Goal: Task Accomplishment & Management: Manage account settings

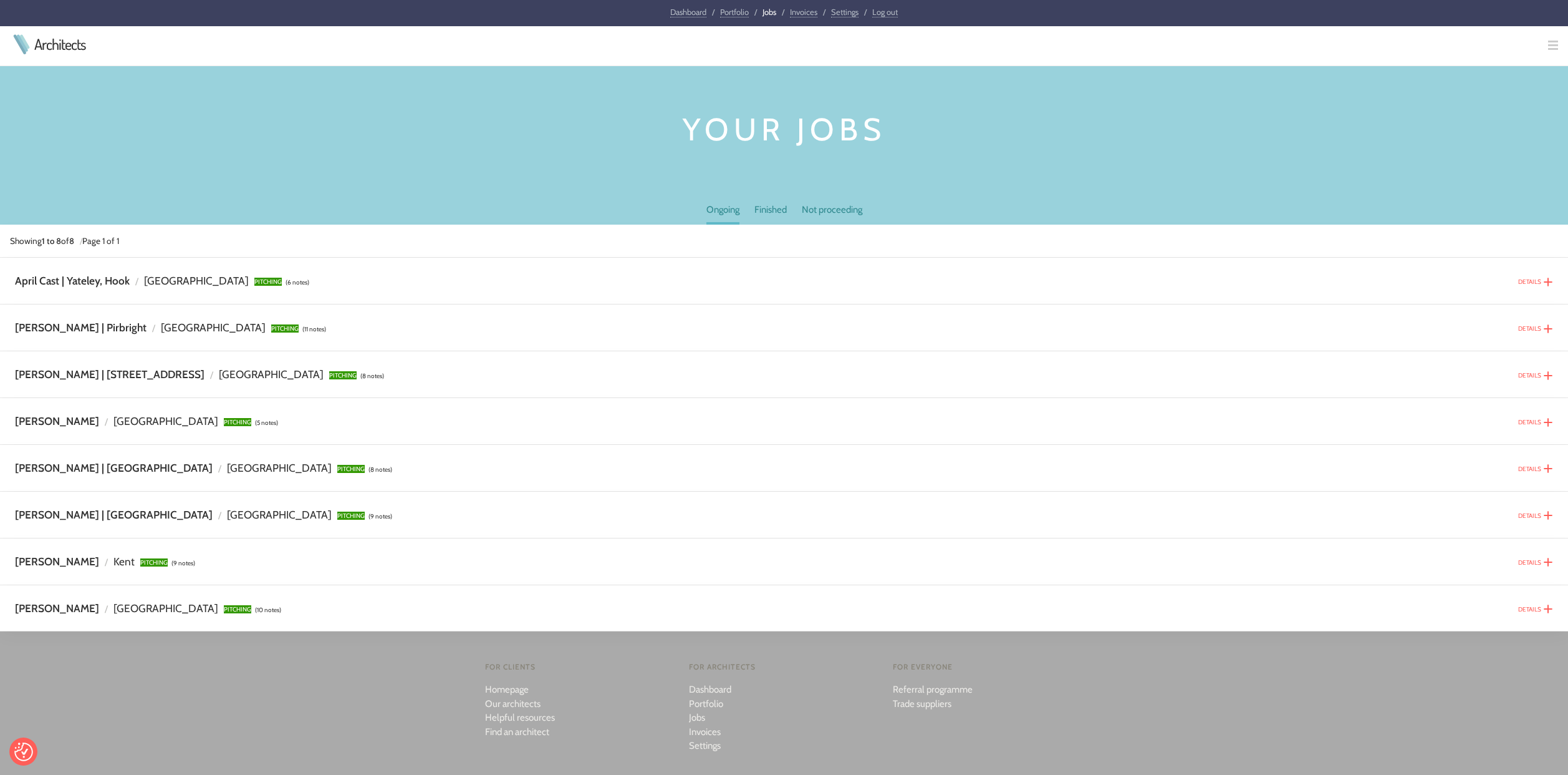
click at [1543, 330] on div "DETAILS" at bounding box center [1535, 326] width 35 height 14
click at [1549, 330] on img at bounding box center [1548, 328] width 10 height 10
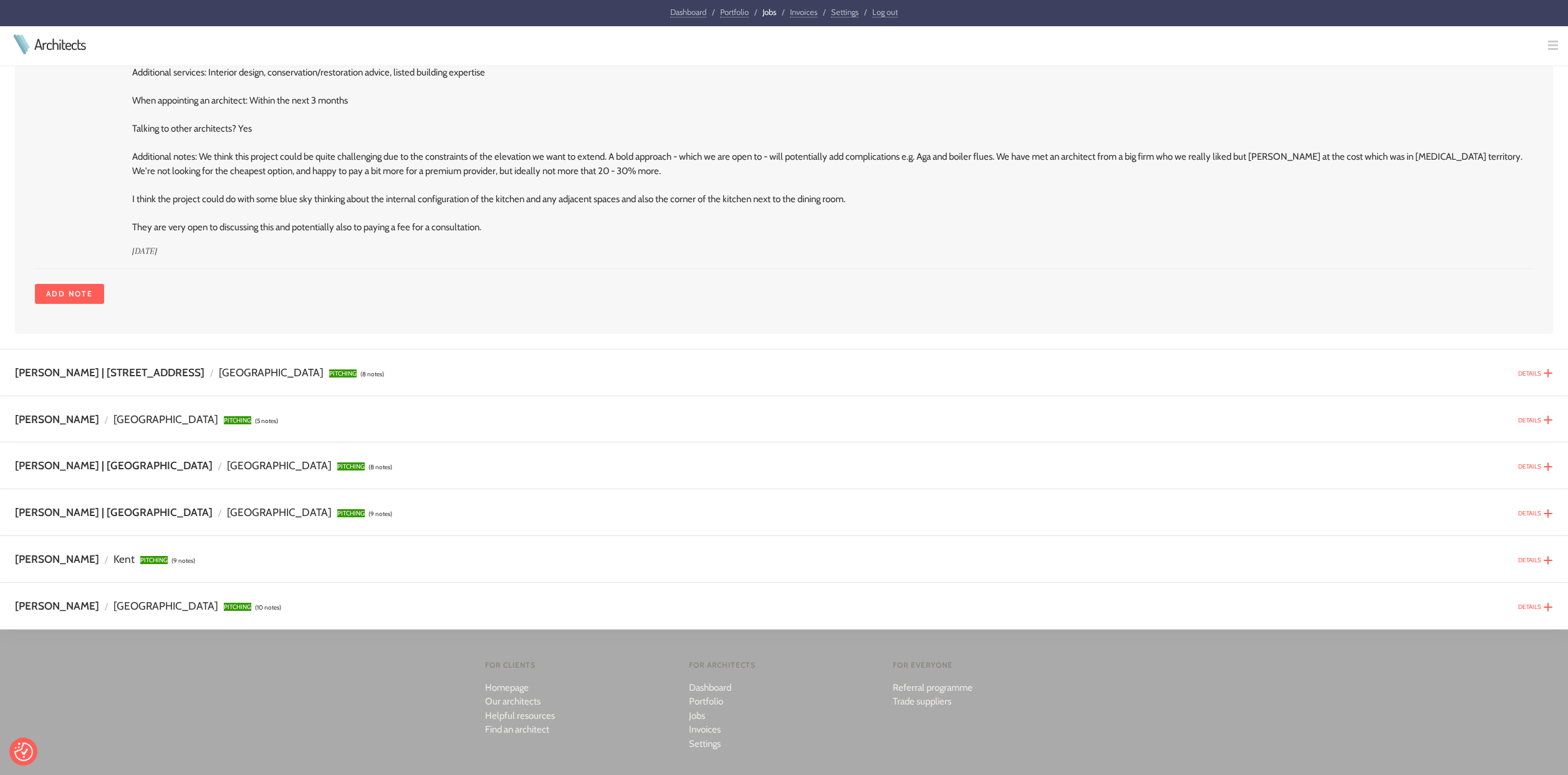
scroll to position [4706, 0]
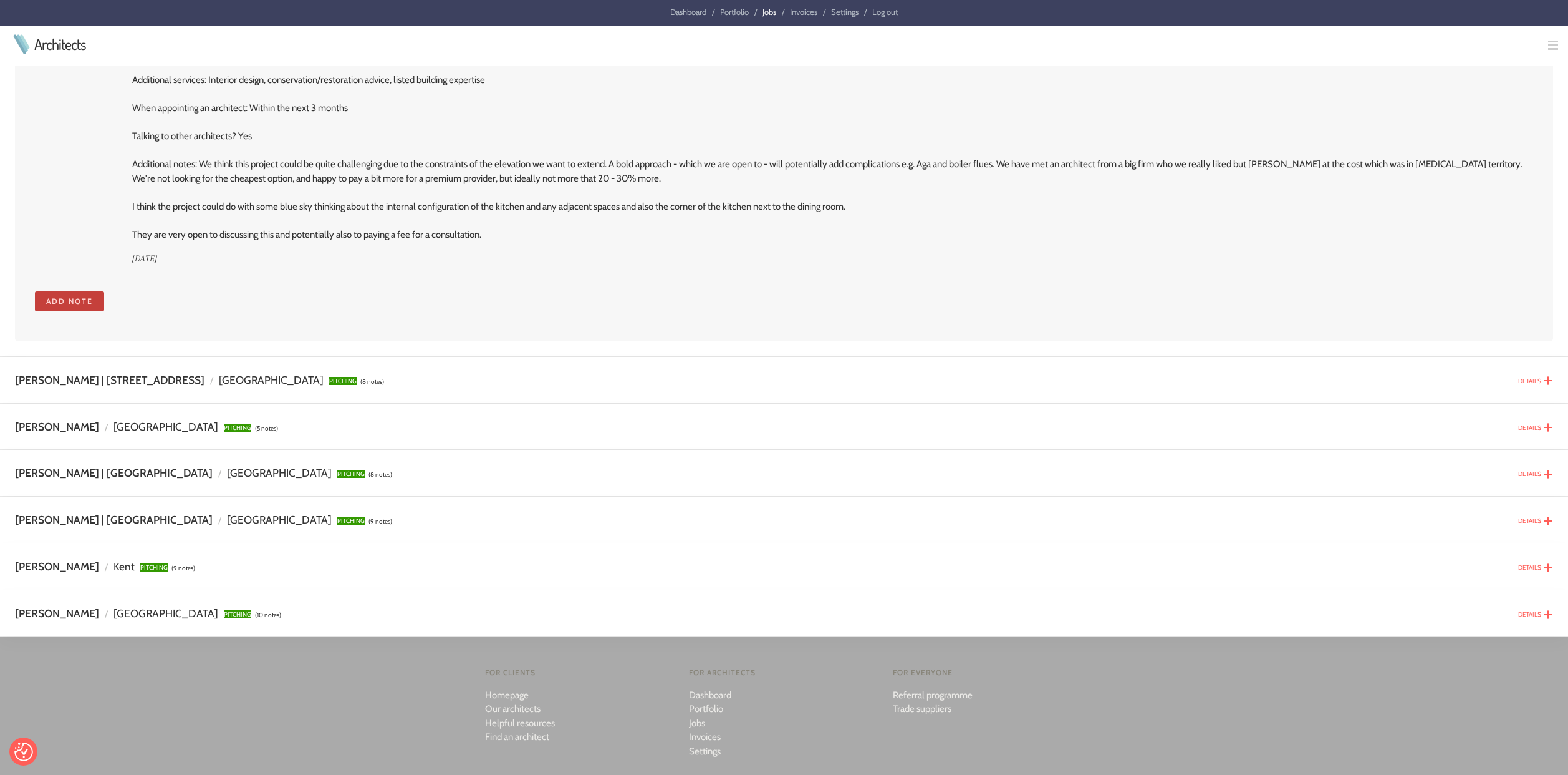
click at [91, 291] on link "Add note" at bounding box center [69, 301] width 69 height 20
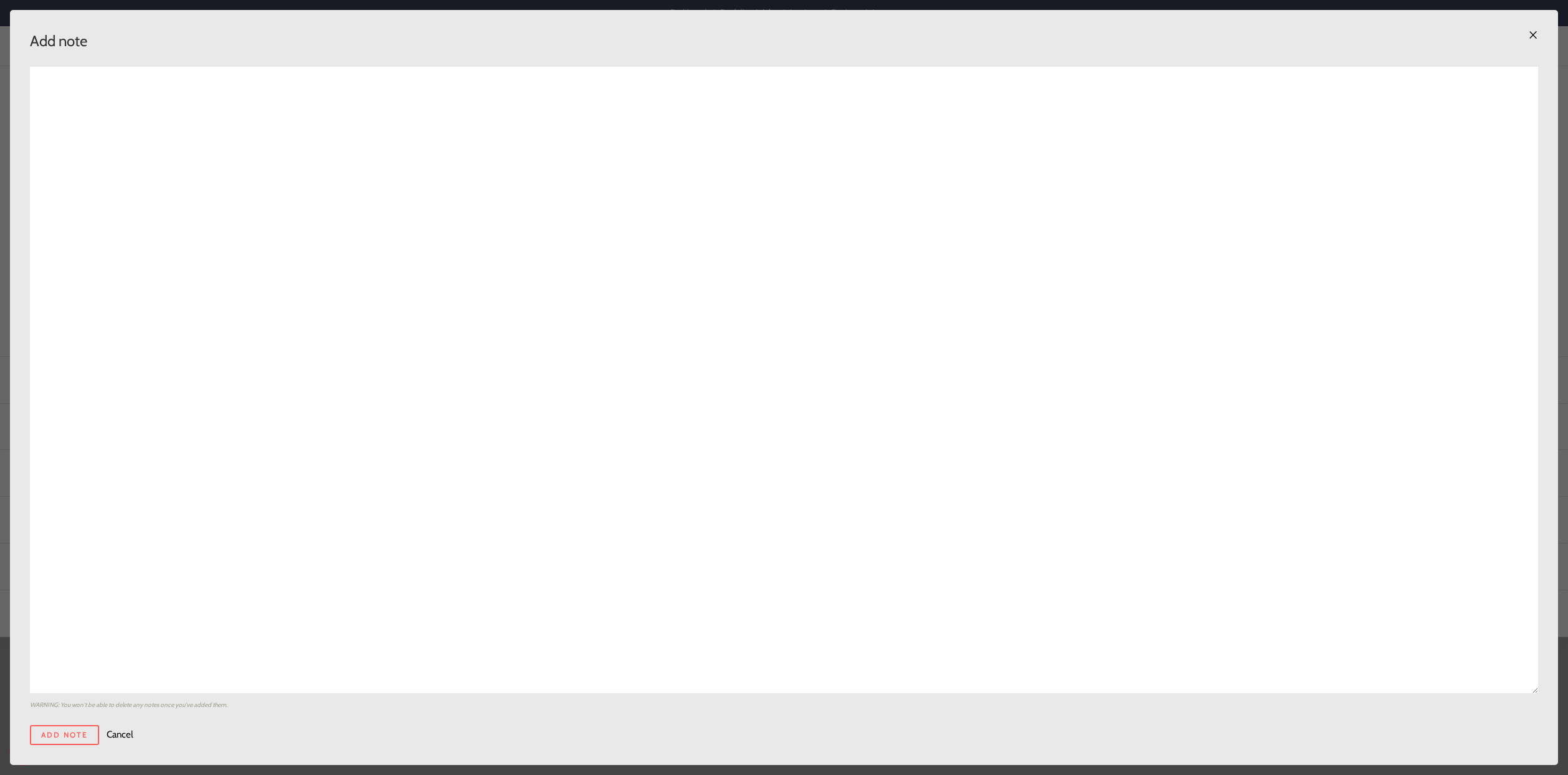
click at [82, 93] on textarea at bounding box center [784, 379] width 1508 height 626
paste textarea "Good afternoon David and Denise, We hope you both had a lovely weekend. Please …"
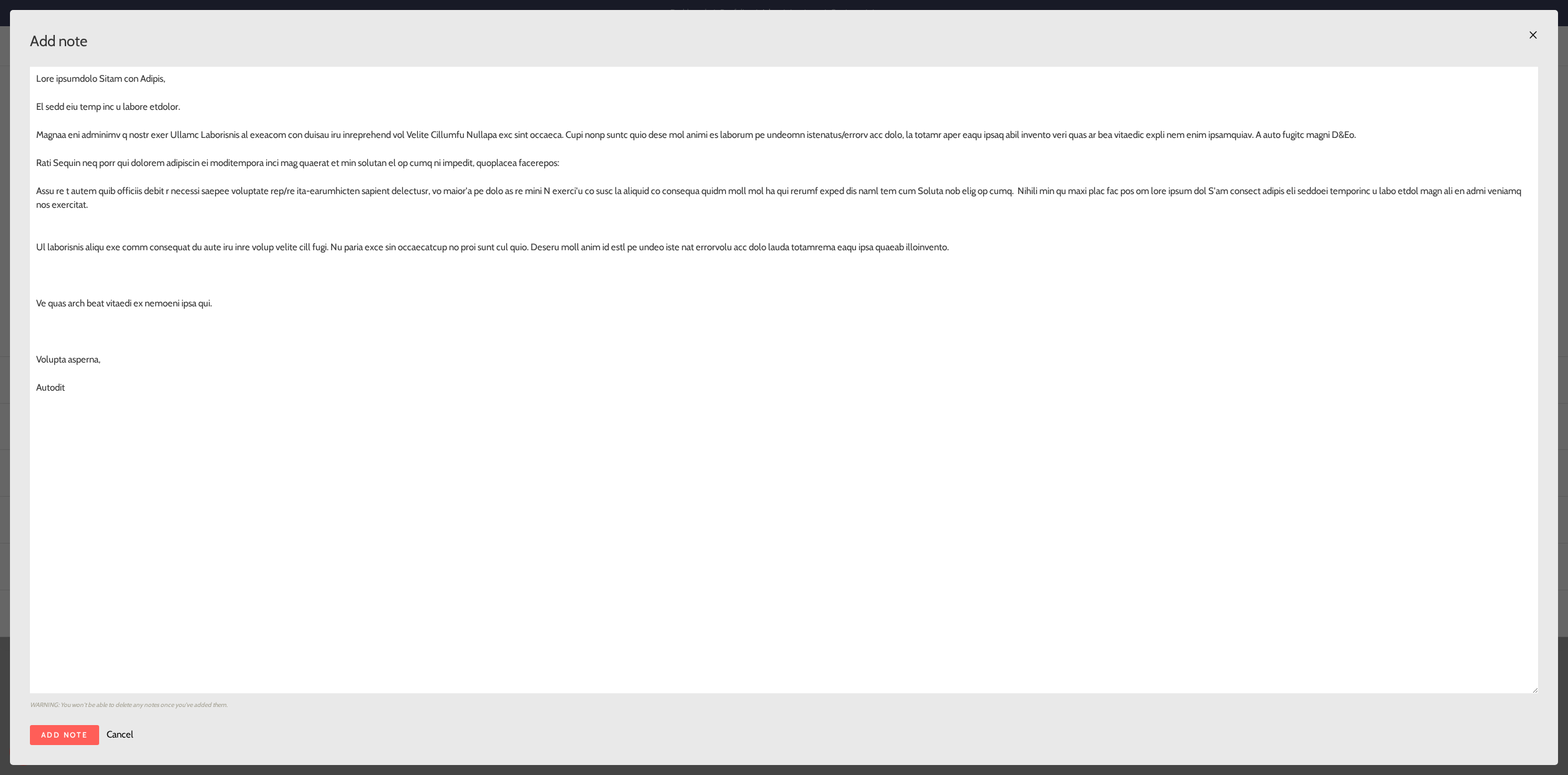
type textarea "Good afternoon David and Denise, We hope you both had a lovely weekend. Please …"
click at [80, 740] on input "Add note" at bounding box center [65, 734] width 69 height 20
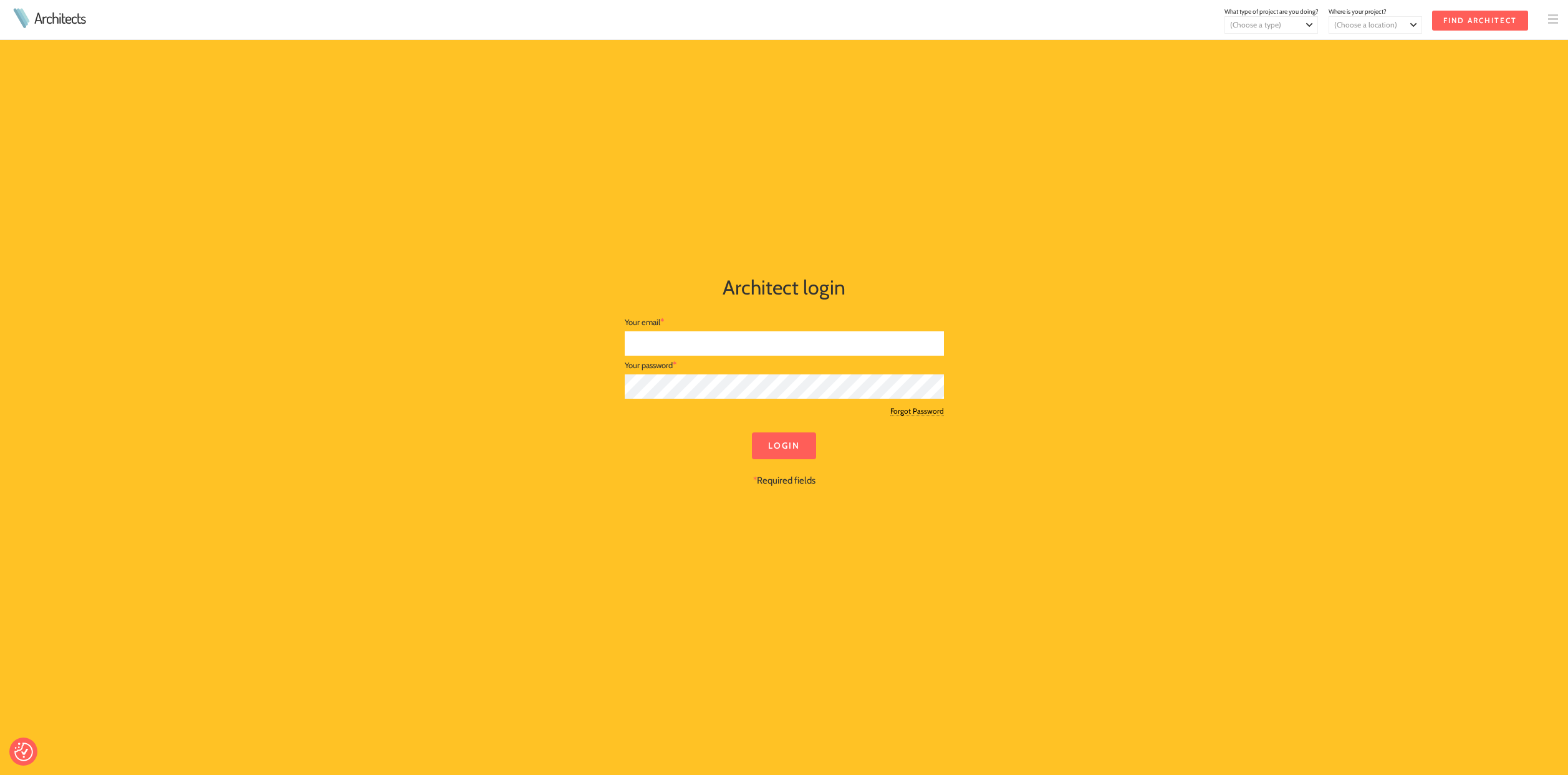
click at [676, 336] on input "text" at bounding box center [784, 343] width 319 height 24
type input "aleksa@aleksaglancydesign.com"
click at [752, 432] on input "Login" at bounding box center [784, 446] width 65 height 27
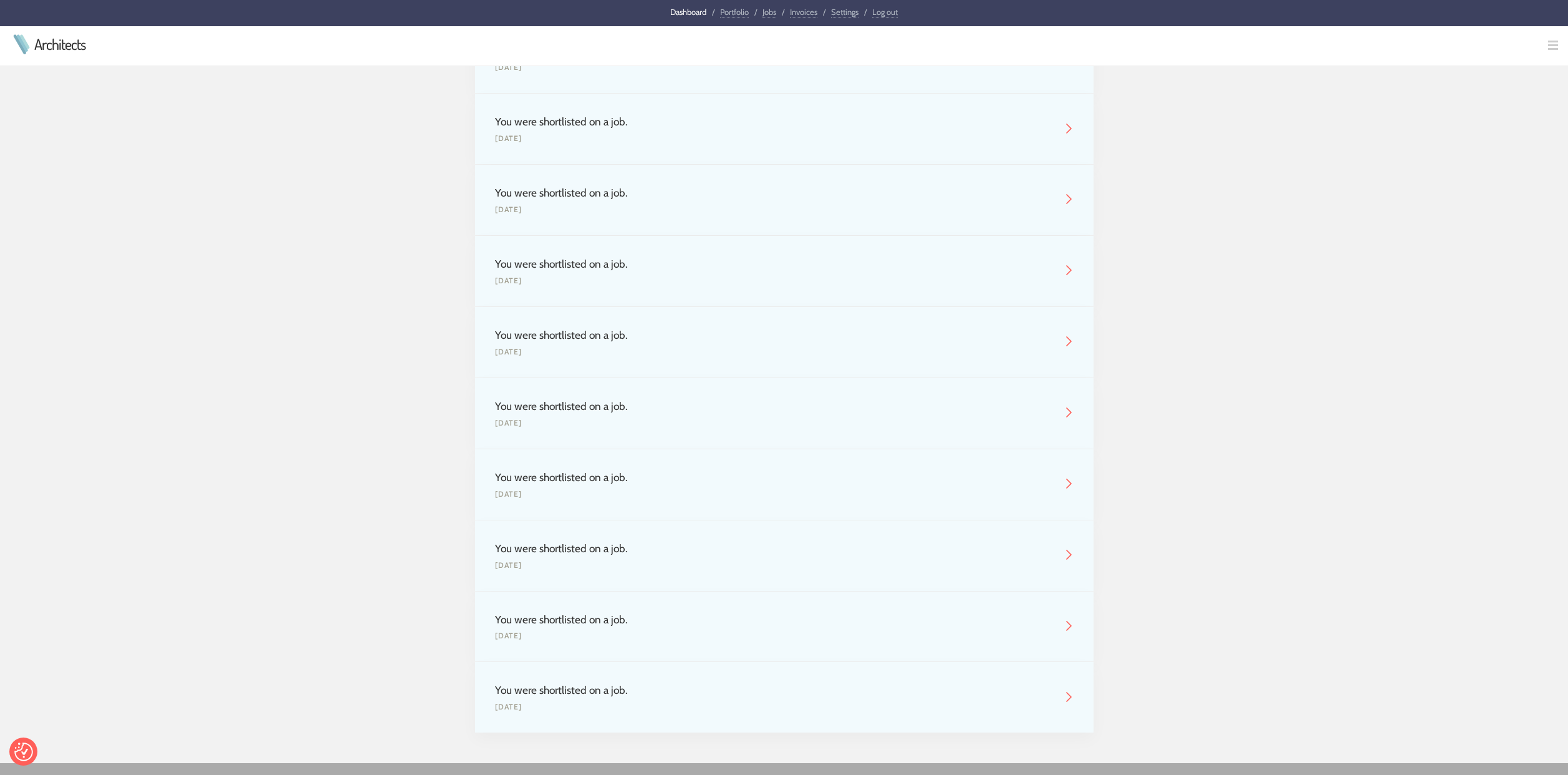
scroll to position [251, 0]
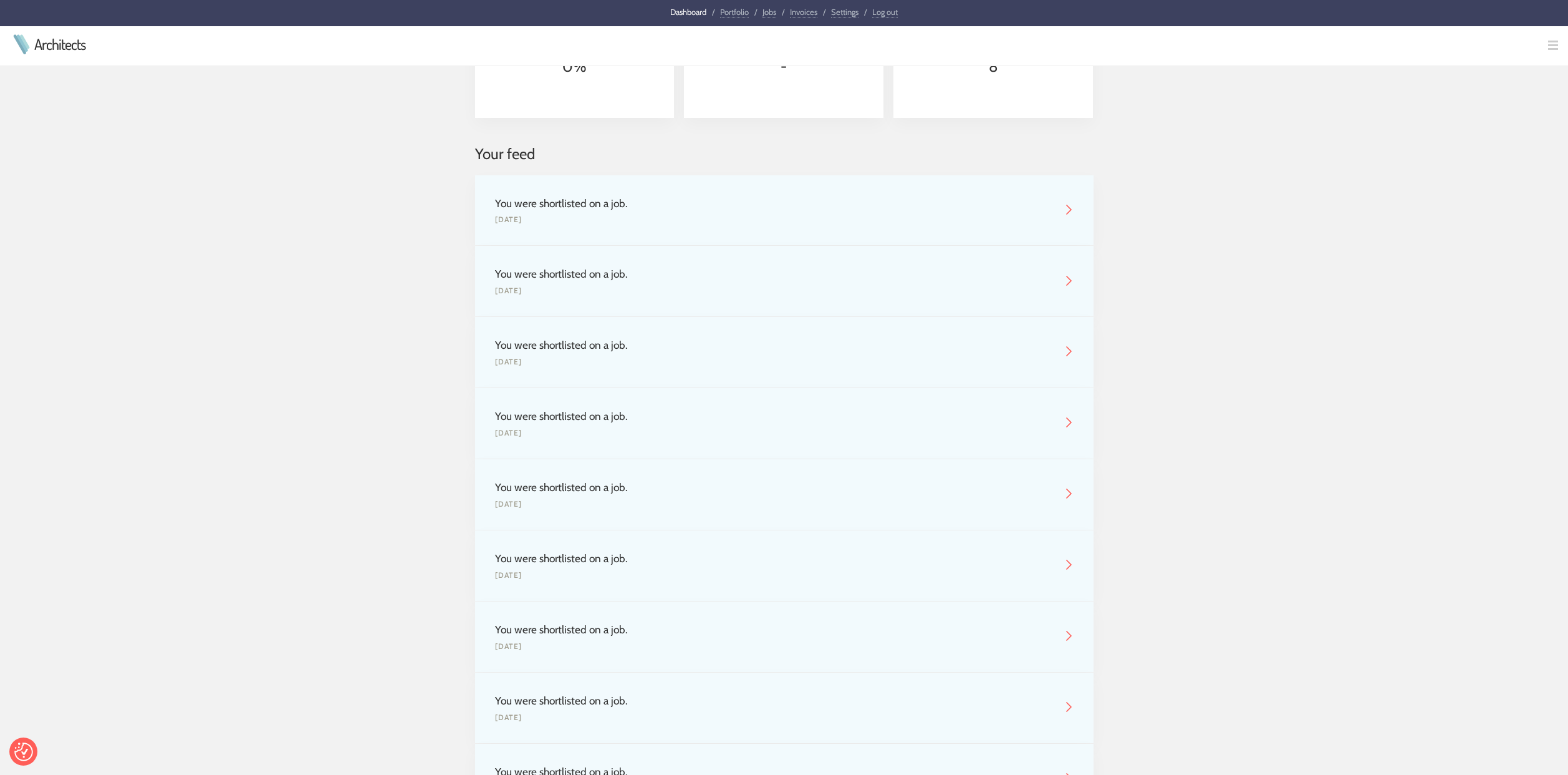
click at [1070, 213] on img at bounding box center [1068, 209] width 10 height 10
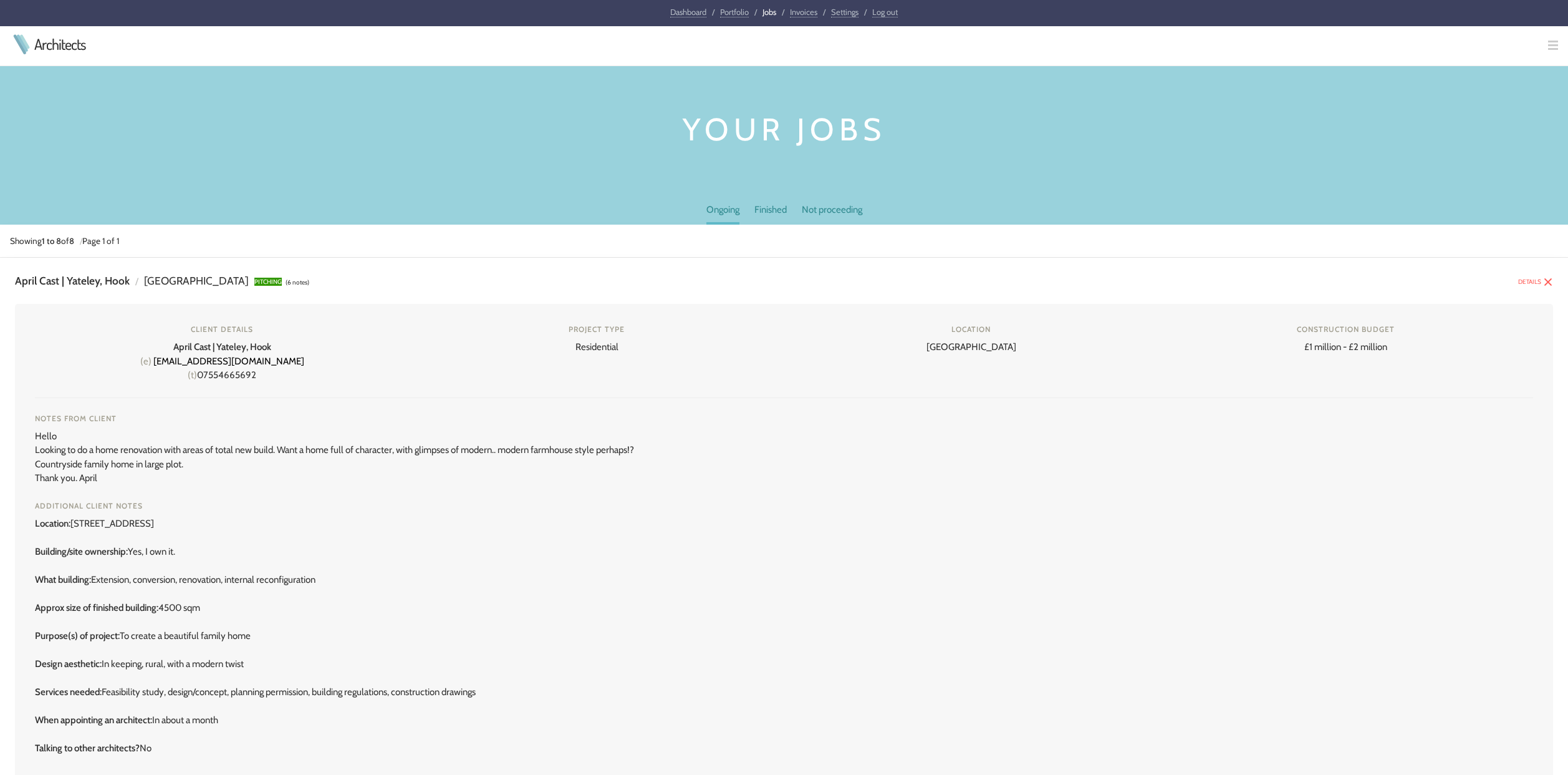
scroll to position [193, 0]
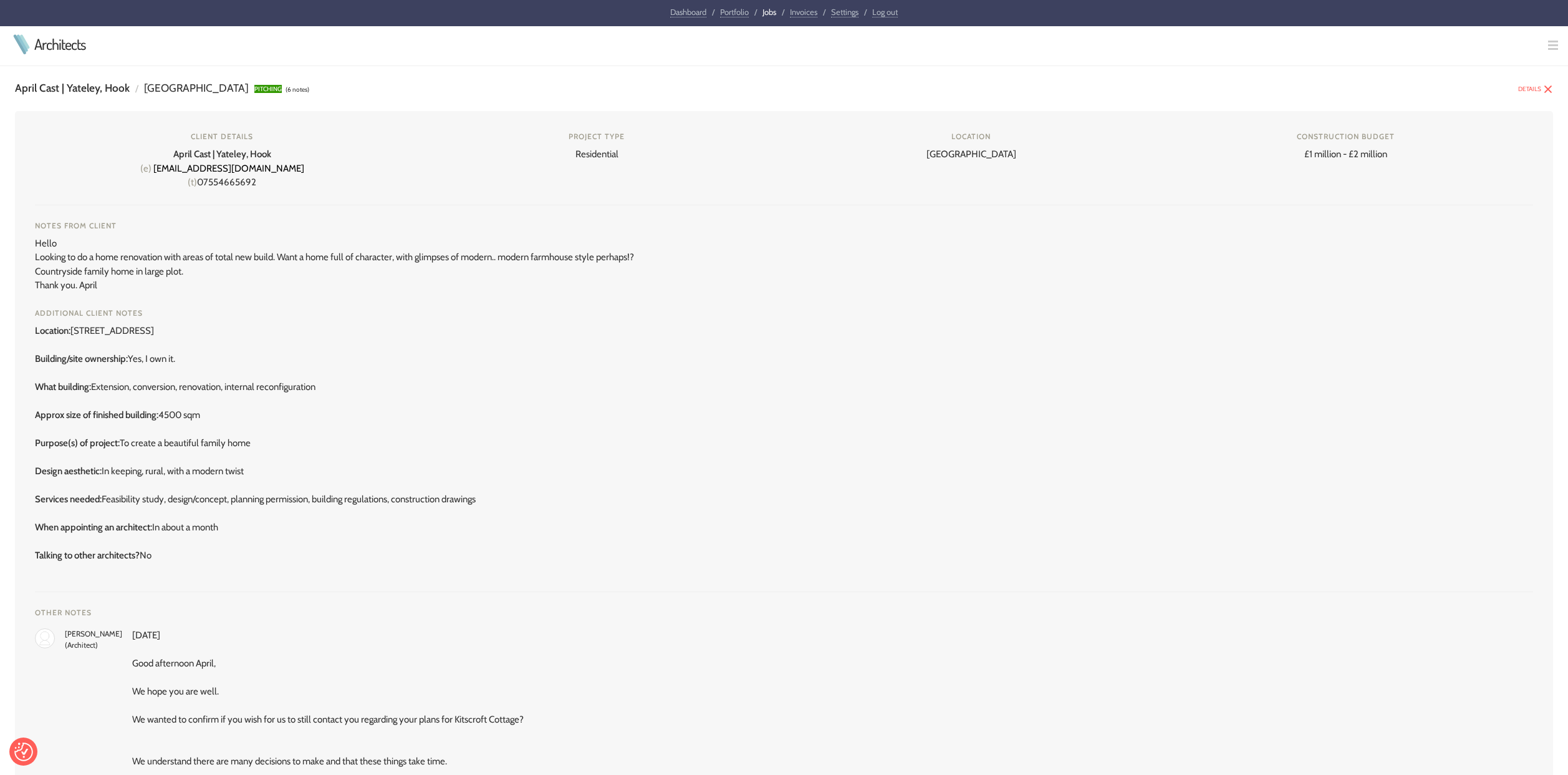
click at [1546, 87] on img at bounding box center [1548, 89] width 10 height 10
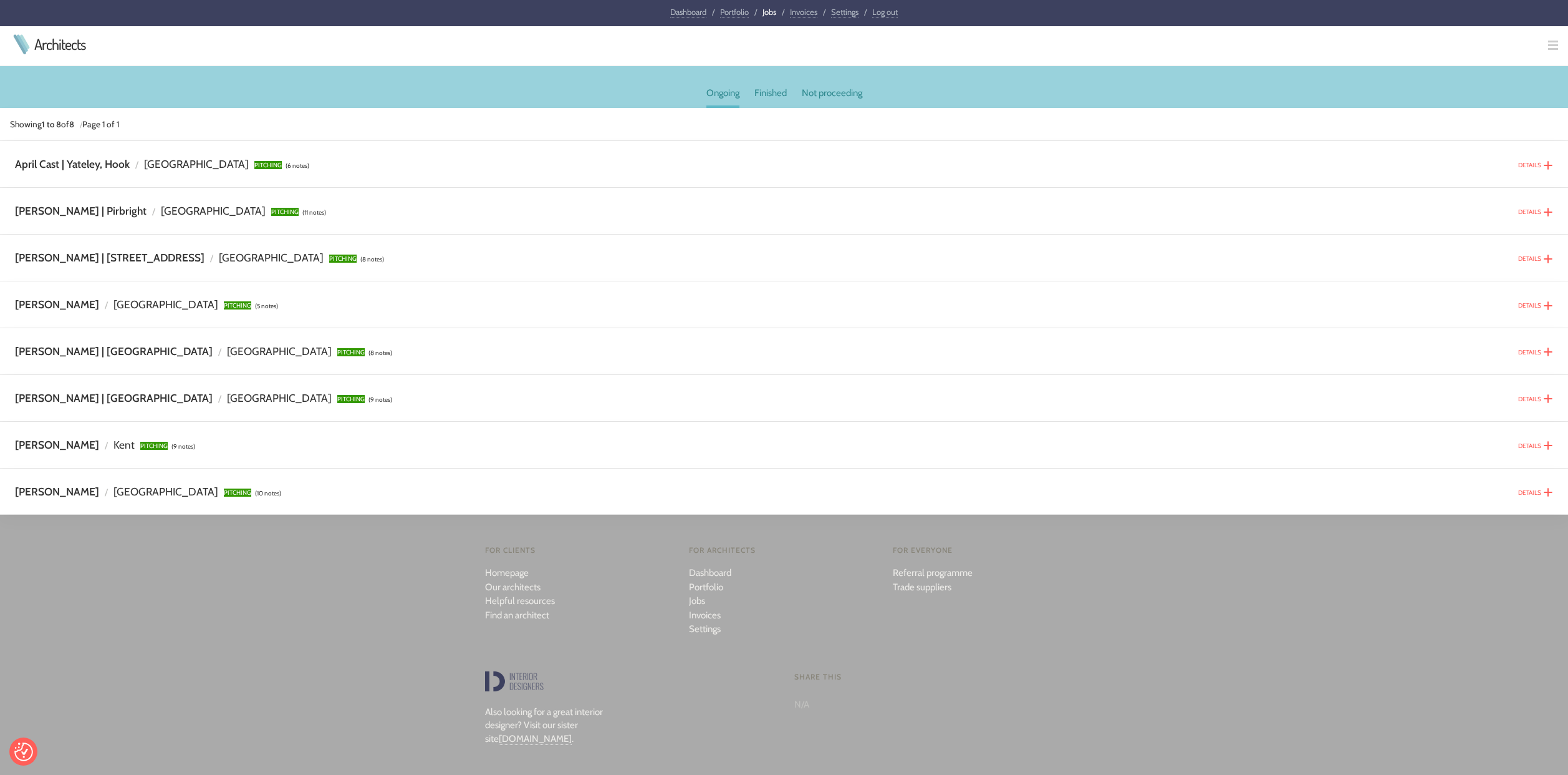
scroll to position [112, 0]
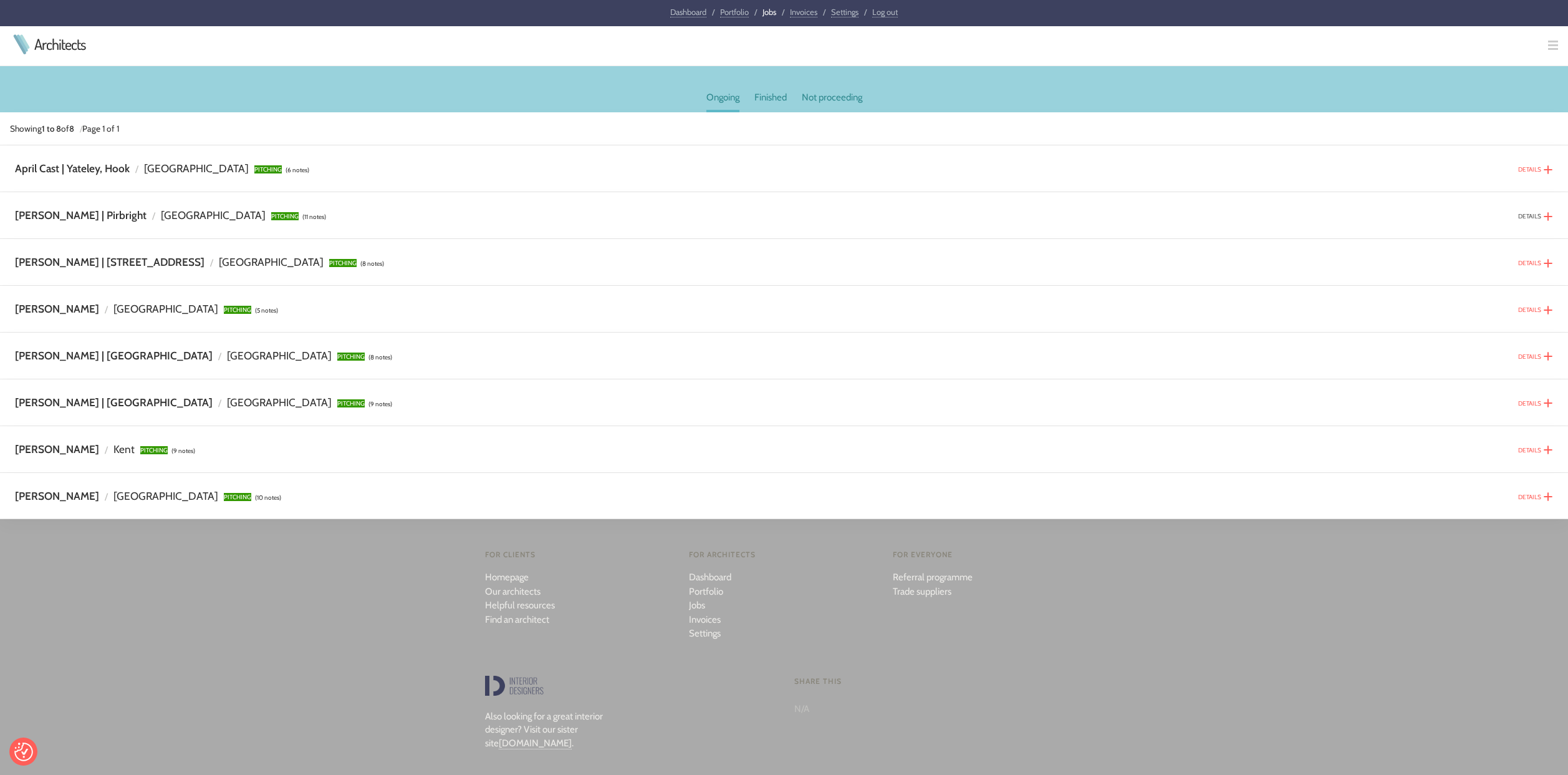
drag, startPoint x: 1550, startPoint y: 212, endPoint x: 1530, endPoint y: 216, distance: 20.4
click at [1550, 212] on img at bounding box center [1548, 216] width 10 height 10
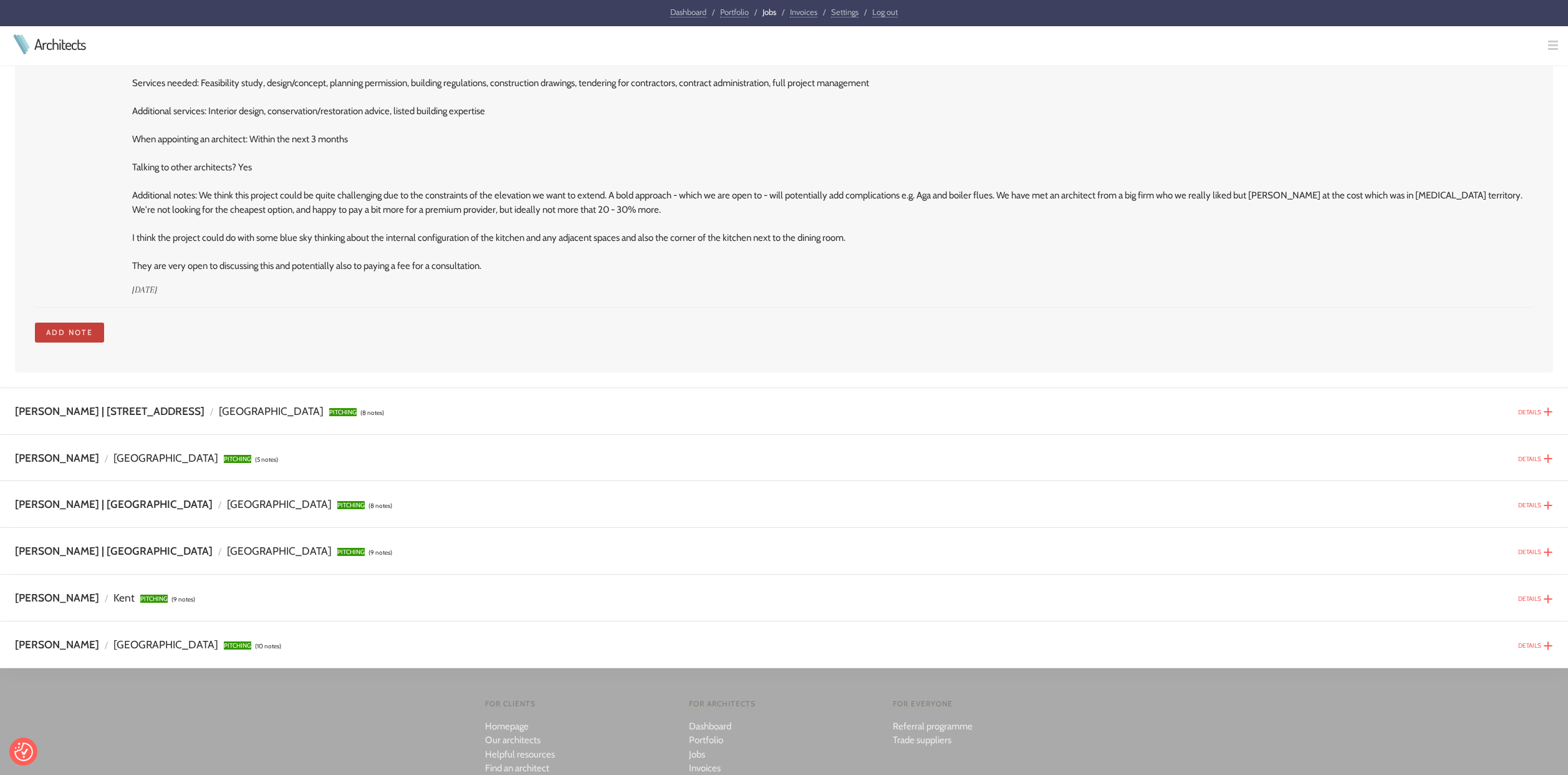
scroll to position [4636, 0]
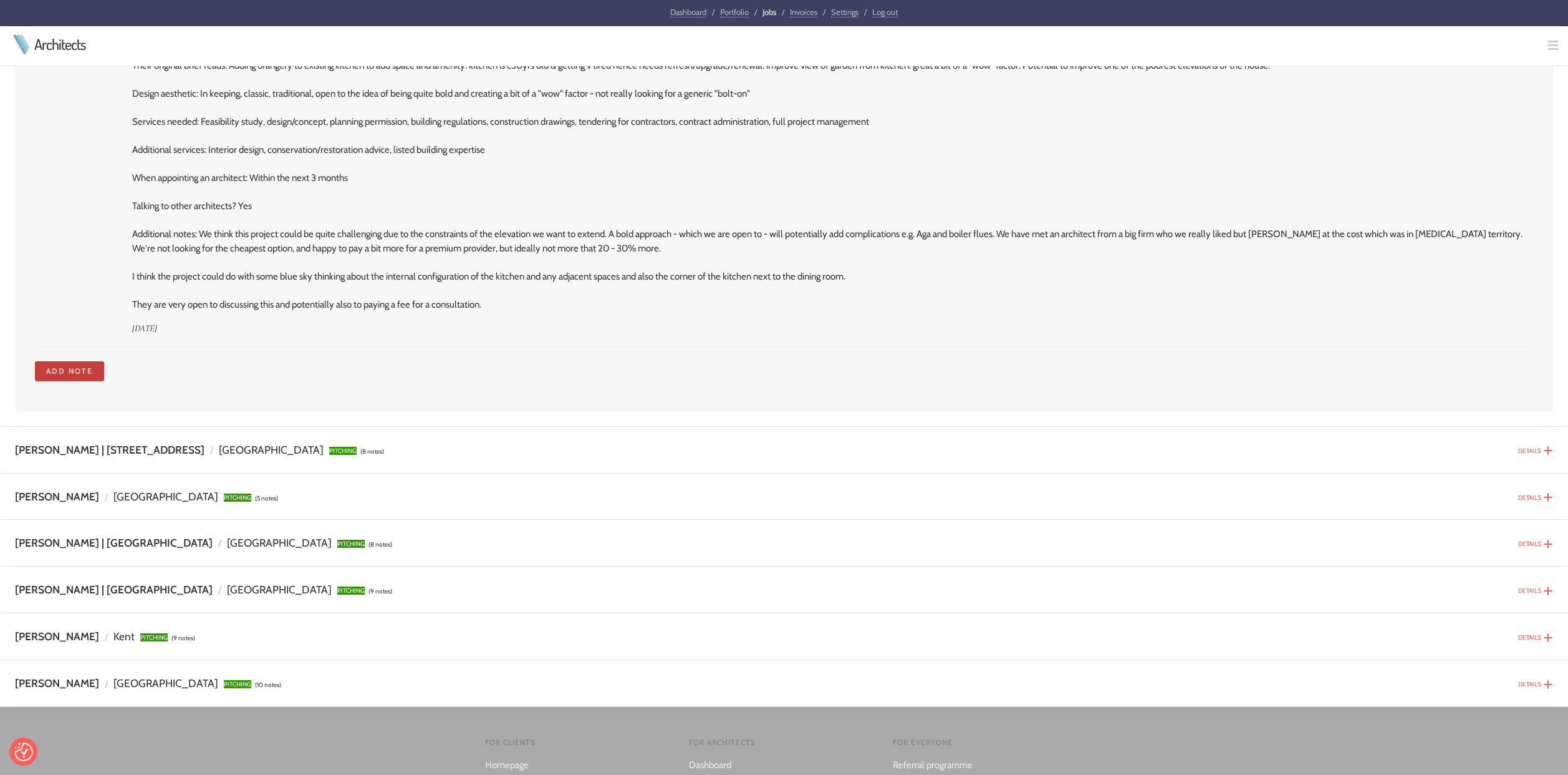
click at [63, 364] on link "Add note" at bounding box center [69, 371] width 69 height 20
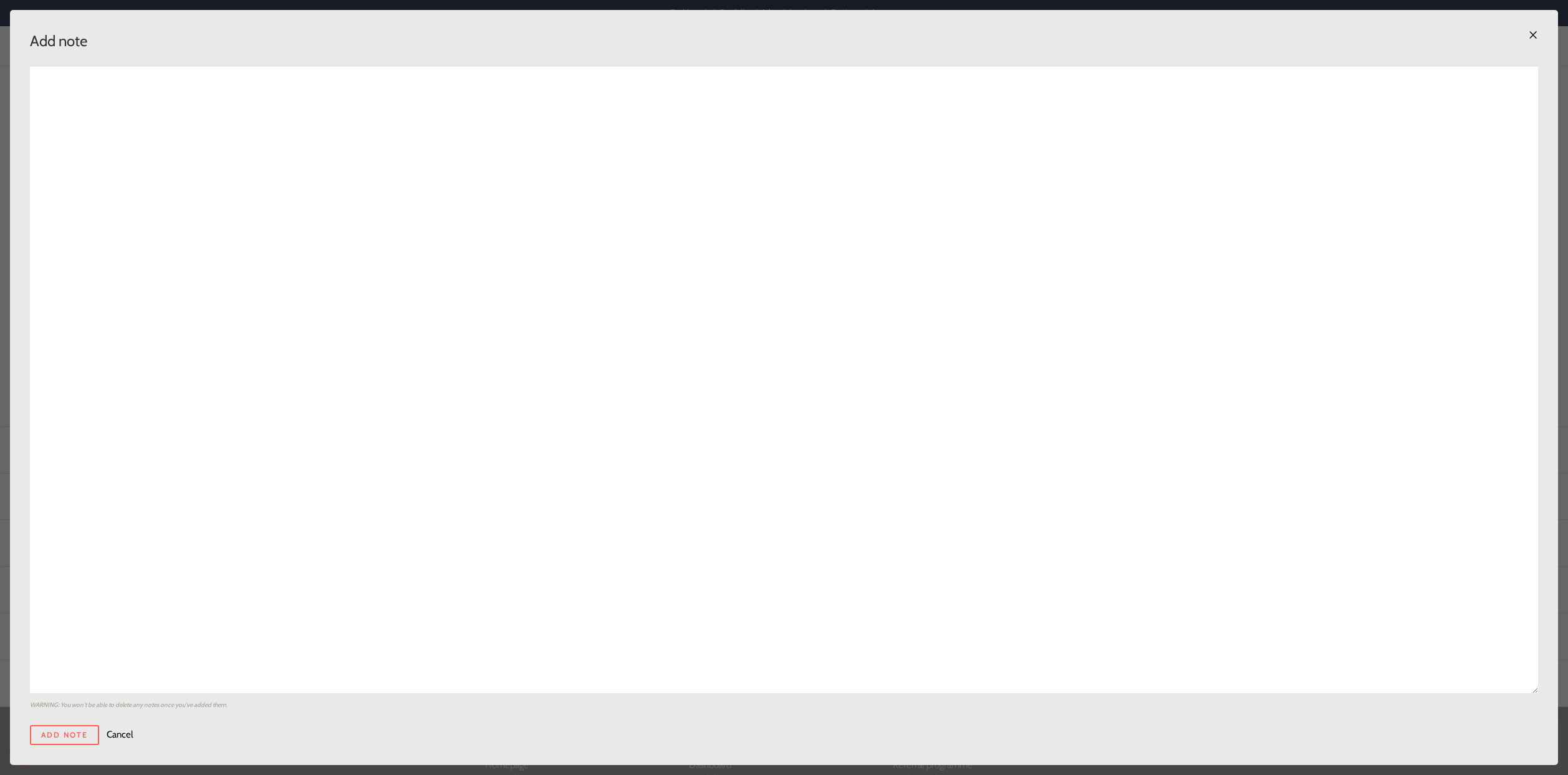
click at [200, 114] on textarea at bounding box center [784, 379] width 1508 height 626
paste textarea "Good afternoon David and Denise, We hope you both had a lovely weekend. Please …"
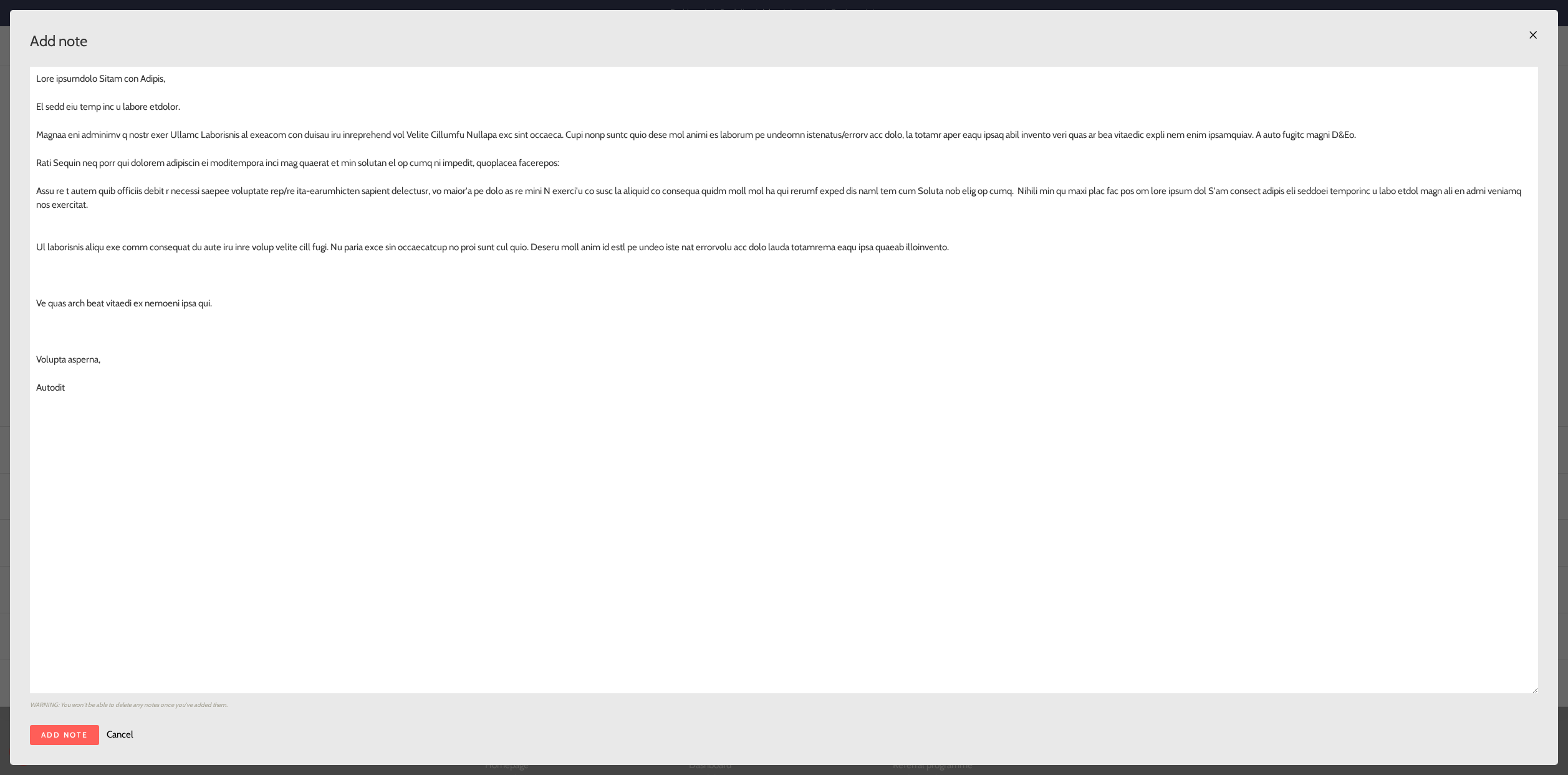
type textarea "Good afternoon David and Denise, We hope you both had a lovely weekend. Please …"
click at [73, 736] on input "Add note" at bounding box center [65, 734] width 69 height 20
